Goal: Task Accomplishment & Management: Manage account settings

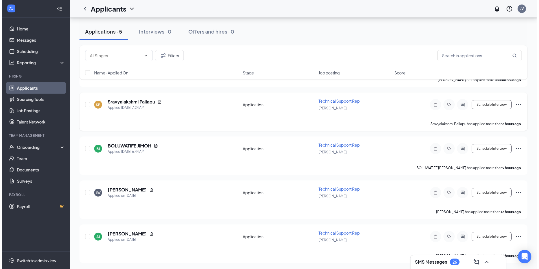
scroll to position [100, 0]
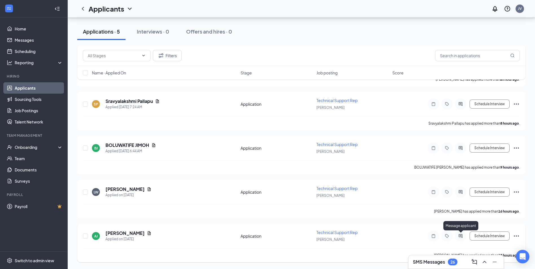
click at [463, 236] on icon "ActiveChat" at bounding box center [460, 236] width 7 height 5
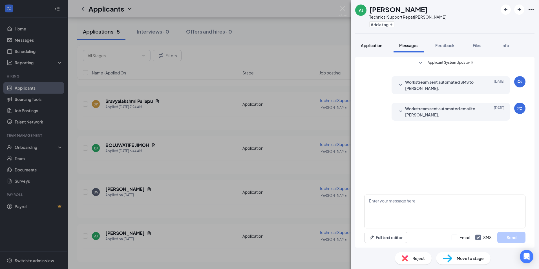
click at [376, 45] on span "Application" at bounding box center [371, 45] width 21 height 5
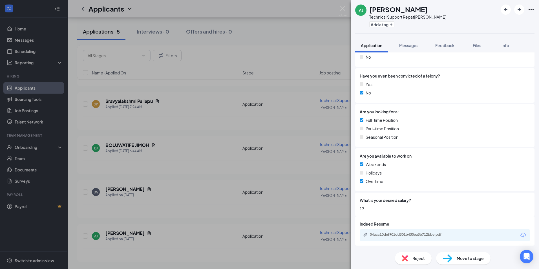
scroll to position [242, 0]
click at [401, 236] on div "04acc10def901dd301b430ea3b712bbe.pdf" at bounding box center [409, 234] width 79 height 5
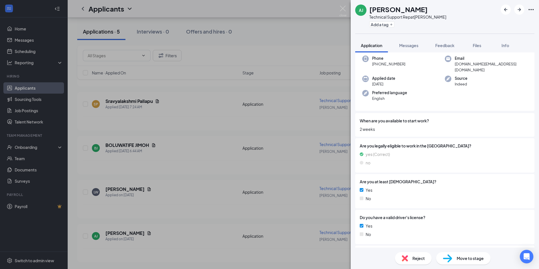
scroll to position [0, 0]
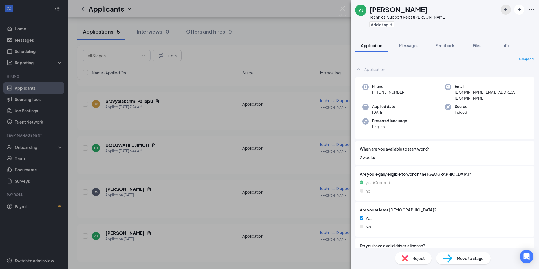
click at [507, 8] on icon "ArrowLeftNew" at bounding box center [506, 9] width 7 height 7
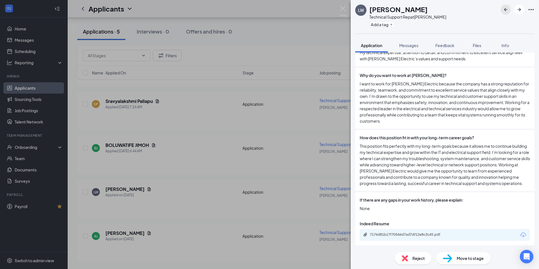
scroll to position [485, 0]
click at [403, 233] on div "7176d81b17f70546d7ad7df12e8c3c45.pdf" at bounding box center [409, 234] width 79 height 5
click at [505, 10] on icon "ArrowLeftNew" at bounding box center [505, 9] width 3 height 3
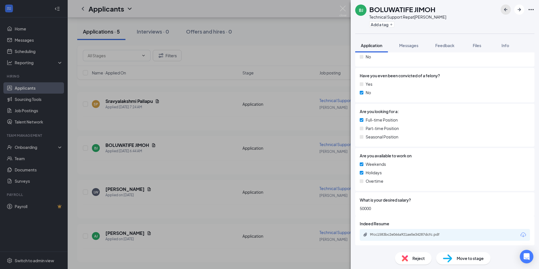
scroll to position [242, 0]
click at [394, 236] on div "9fcc1583bc2e066a921ae5e34287dcfc.pdf" at bounding box center [409, 234] width 79 height 5
click at [507, 12] on icon "ArrowLeftNew" at bounding box center [506, 9] width 7 height 7
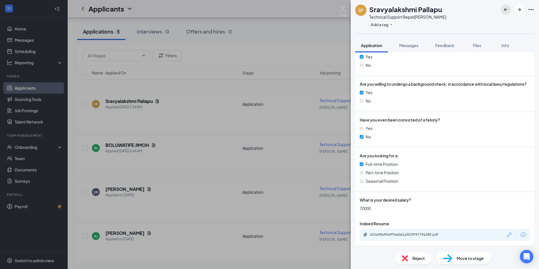
scroll to position [198, 0]
click at [411, 234] on div "632a58a99aff9ae0e1a3029f9779a288.pdf" at bounding box center [409, 234] width 79 height 5
click at [507, 8] on icon "ArrowLeftNew" at bounding box center [506, 9] width 7 height 7
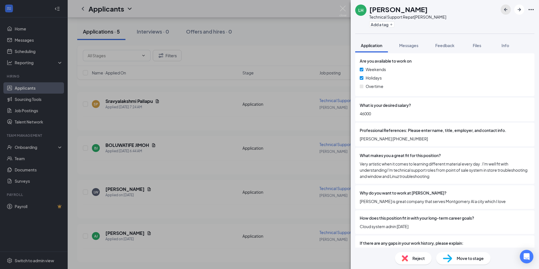
scroll to position [396, 0]
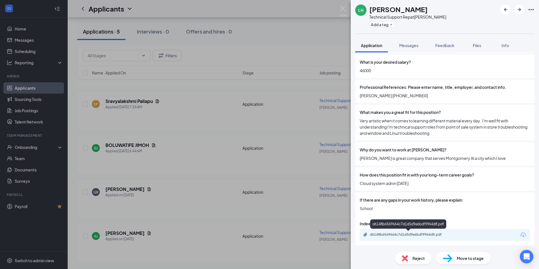
click at [415, 234] on div "d6148b6569664c7d1d5d9e6bdf9964d8.pdf" at bounding box center [409, 234] width 79 height 5
click at [505, 9] on icon "ArrowLeftNew" at bounding box center [506, 9] width 7 height 7
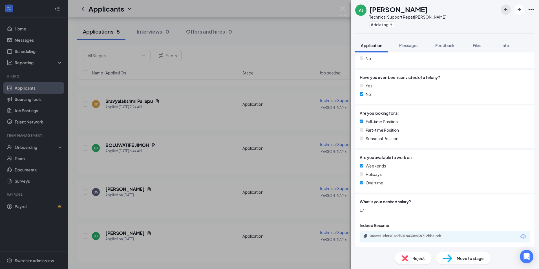
scroll to position [240, 0]
click at [420, 47] on button "Messages" at bounding box center [409, 45] width 30 height 14
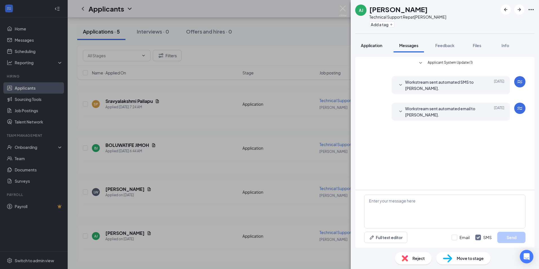
click at [376, 43] on span "Application" at bounding box center [371, 45] width 21 height 5
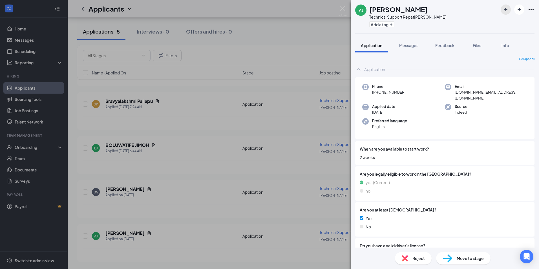
click at [502, 10] on button "button" at bounding box center [506, 10] width 10 height 10
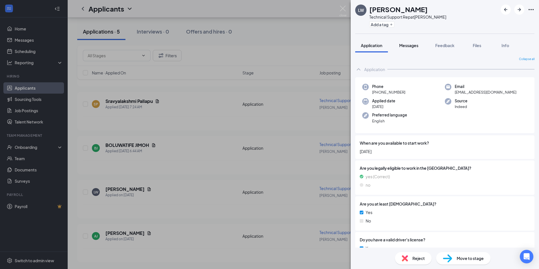
click at [406, 44] on span "Messages" at bounding box center [408, 45] width 19 height 5
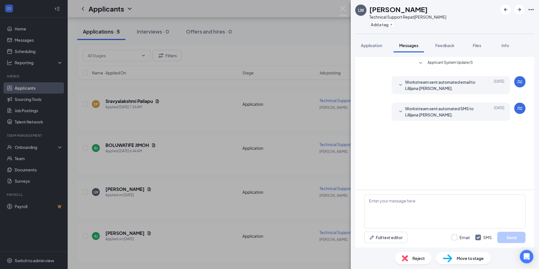
click at [456, 239] on input "Email" at bounding box center [461, 238] width 18 height 6
checkbox input "true"
click at [443, 219] on textarea at bounding box center [444, 212] width 161 height 34
paste textarea "Lillijana, This is Jermaine Vickers Recruiter at Dixie Electric Plumbing Air an…"
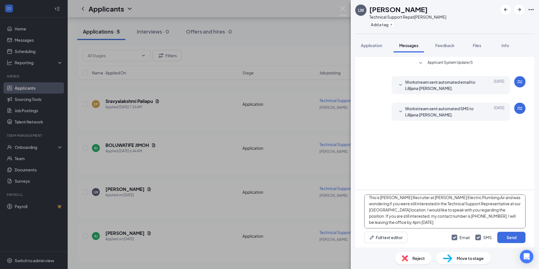
scroll to position [22, 0]
type textarea "Lillijana, This is Jermaine Vickers Recruiter at Dixie Electric Plumbing Air an…"
click at [510, 238] on button "Send" at bounding box center [512, 237] width 28 height 11
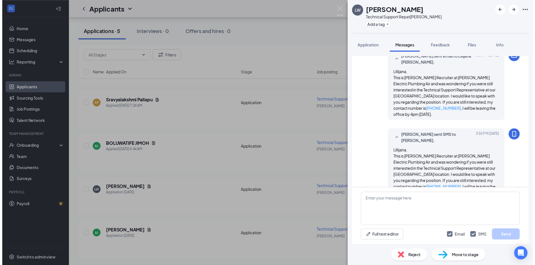
scroll to position [96, 0]
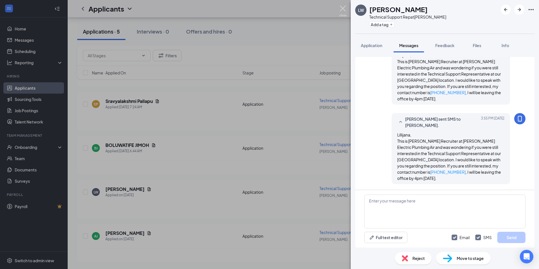
click at [342, 8] on img at bounding box center [343, 11] width 7 height 11
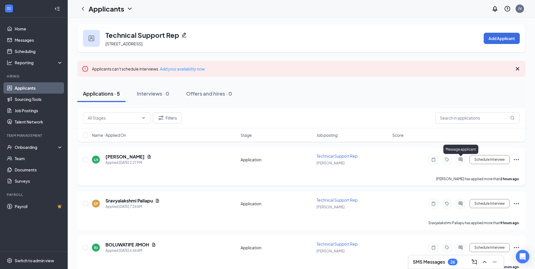
click at [461, 158] on icon "ActiveChat" at bounding box center [460, 159] width 7 height 5
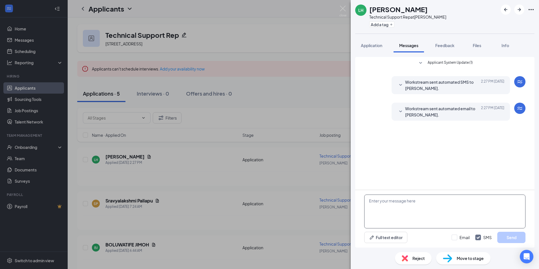
click at [416, 213] on textarea at bounding box center [444, 212] width 161 height 34
paste textarea "Launce, This is Jermaine Vickers Recruiter at Dixie Electric Plumbing Air and w…"
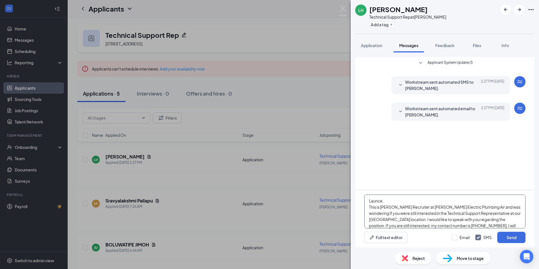
scroll to position [12, 0]
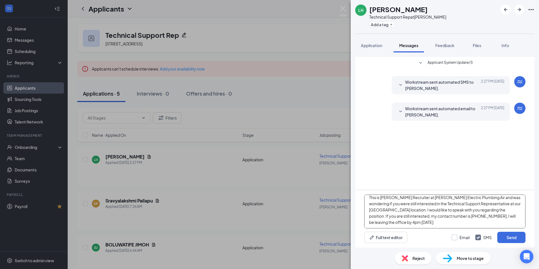
type textarea "Launce, This is Jermaine Vickers Recruiter at Dixie Electric Plumbing Air and w…"
click at [456, 238] on input "Email" at bounding box center [461, 238] width 18 height 6
checkbox input "true"
click at [508, 234] on button "Send" at bounding box center [512, 237] width 28 height 11
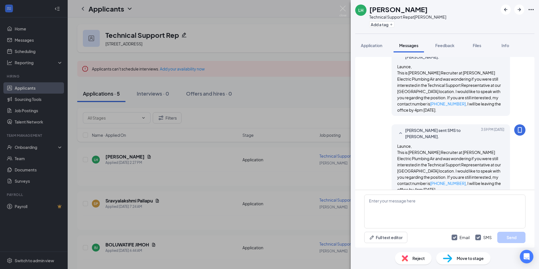
scroll to position [96, 0]
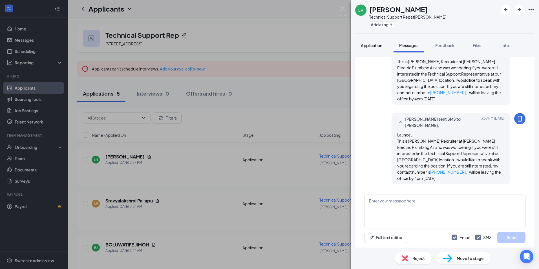
click at [382, 44] on span "Application" at bounding box center [371, 45] width 21 height 5
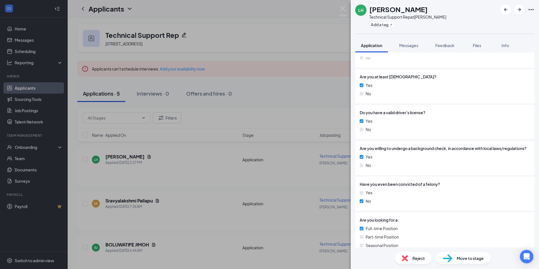
scroll to position [142, 0]
click at [455, 47] on button "Feedback" at bounding box center [445, 45] width 30 height 14
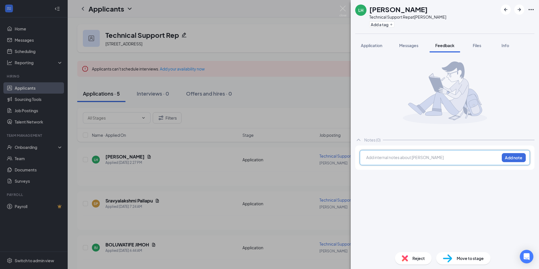
click at [427, 157] on div at bounding box center [433, 158] width 133 height 6
click at [435, 156] on div at bounding box center [433, 158] width 133 height 6
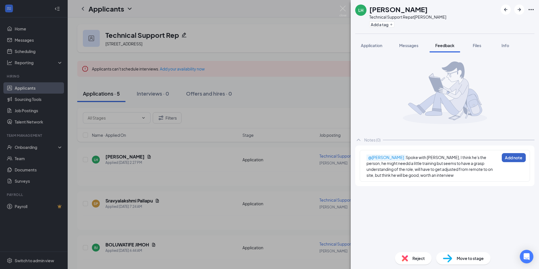
click at [515, 159] on button "Add note" at bounding box center [514, 157] width 24 height 9
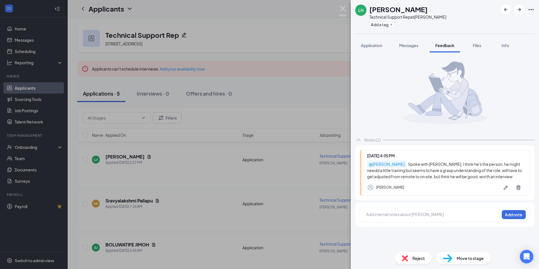
click at [343, 12] on img at bounding box center [343, 11] width 7 height 11
